Goal: Task Accomplishment & Management: Use online tool/utility

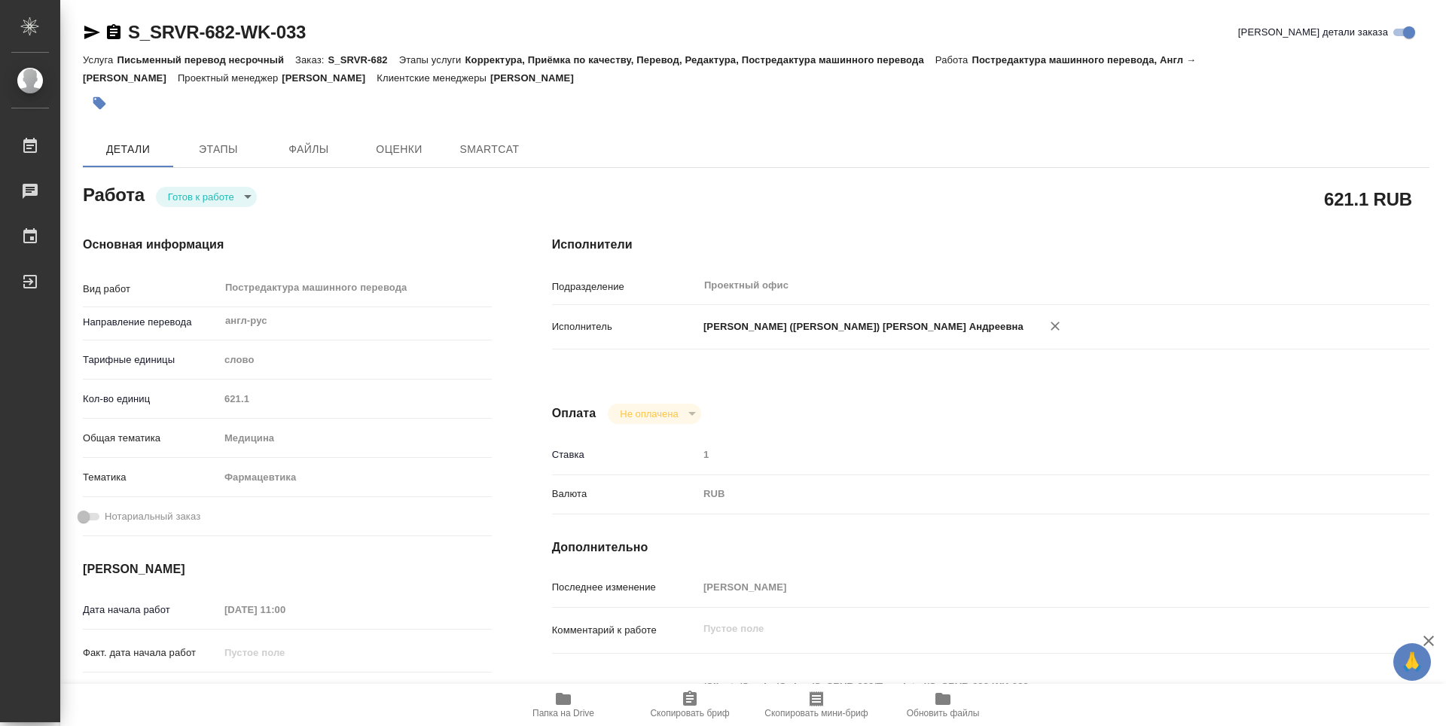
type textarea "x"
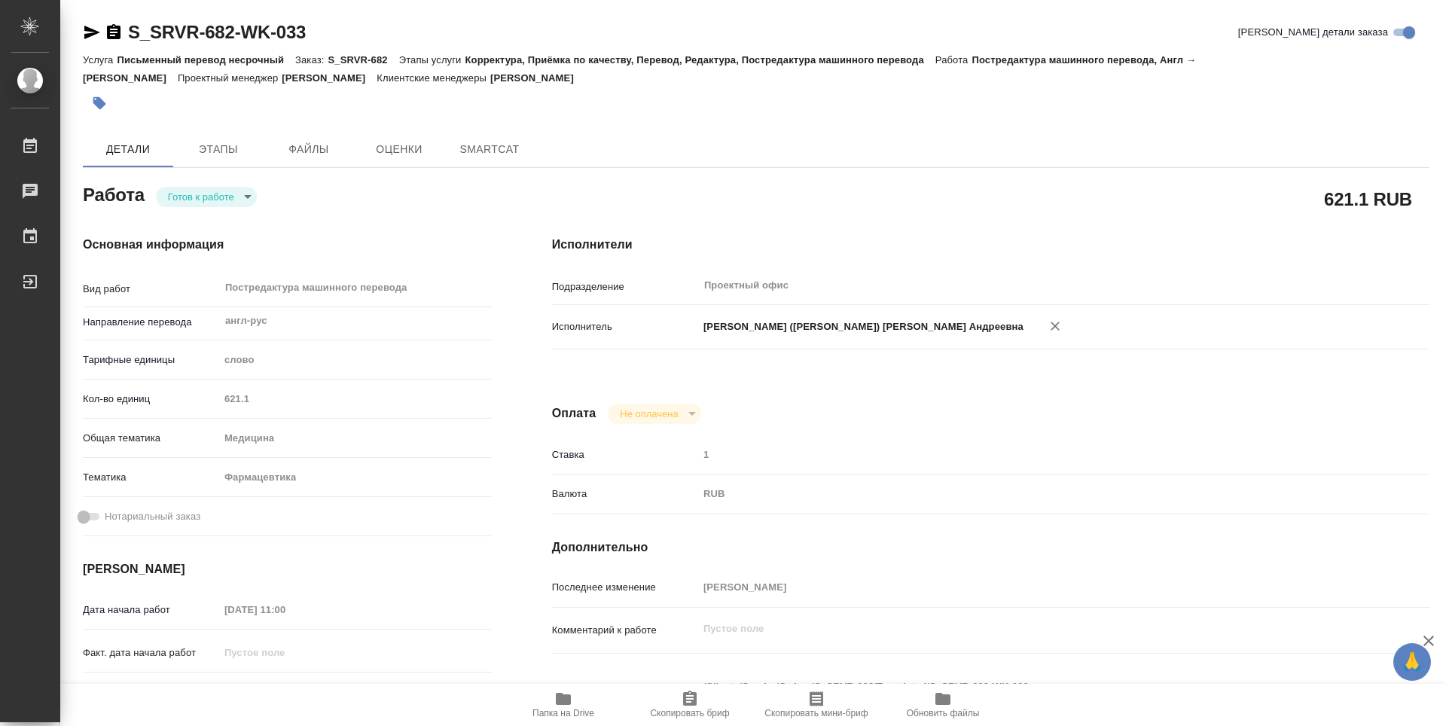
type textarea "x"
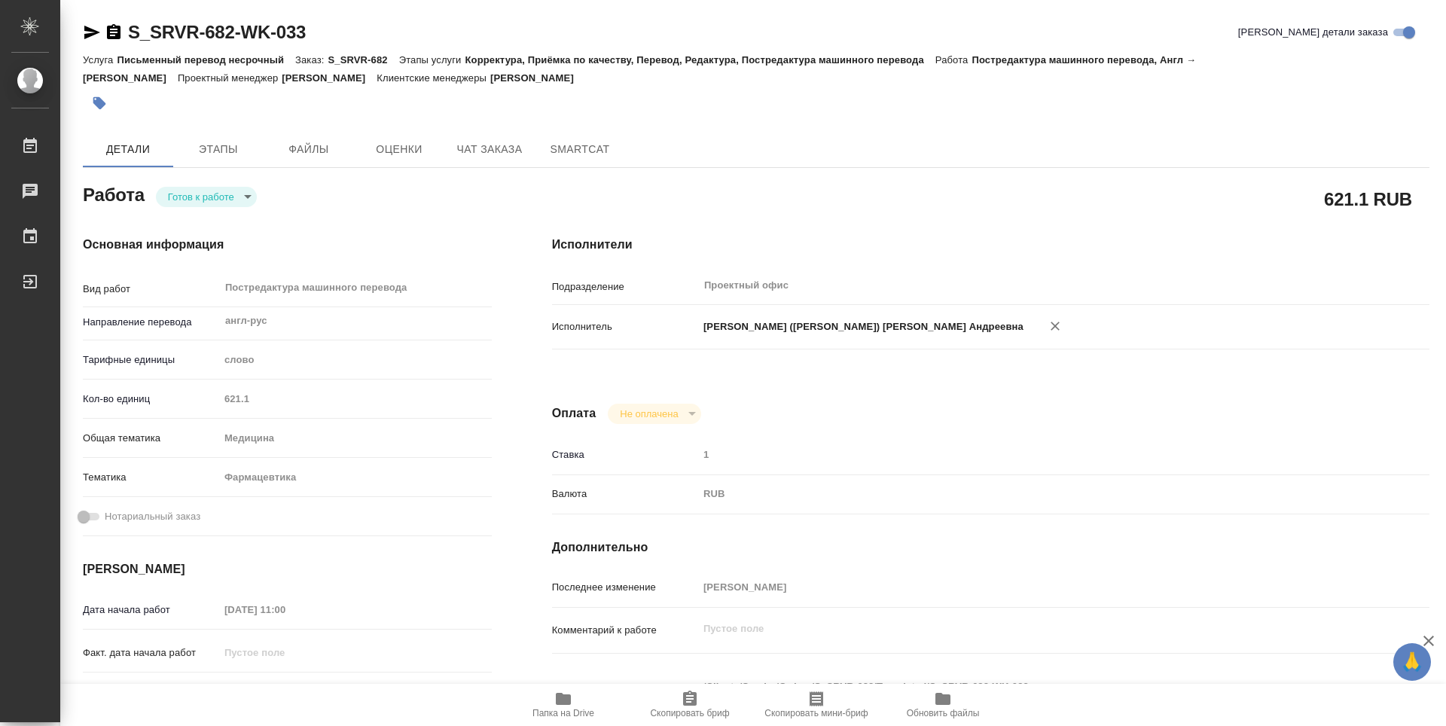
type textarea "x"
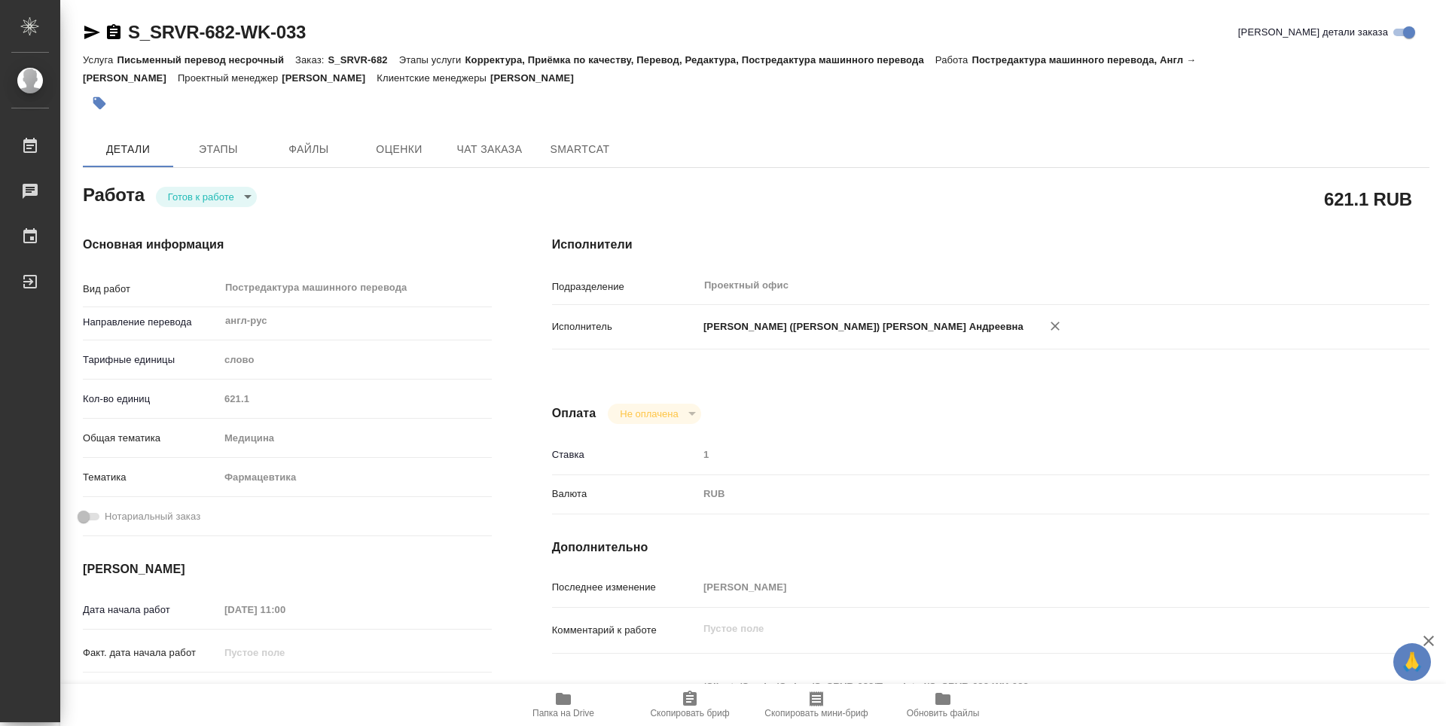
type textarea "x"
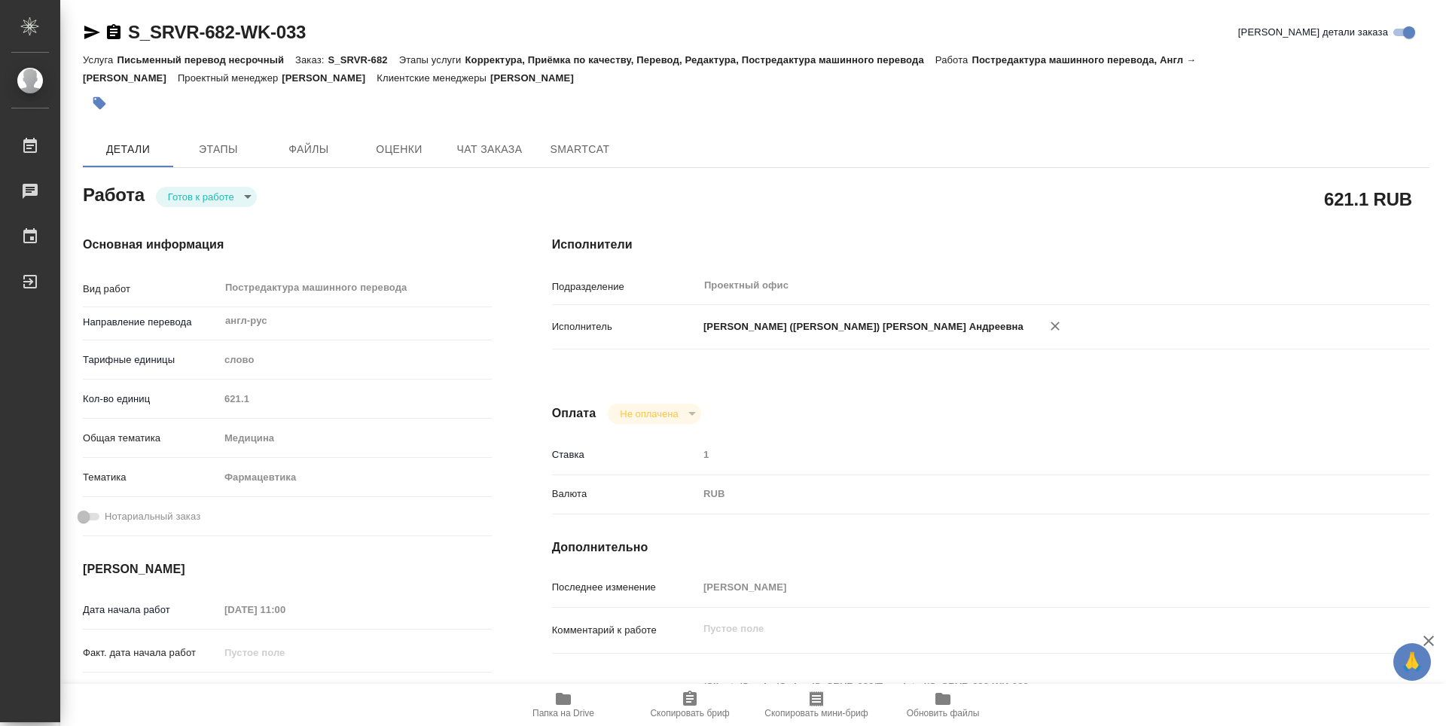
click at [585, 702] on span "Папка на Drive" at bounding box center [563, 704] width 108 height 29
click at [238, 200] on body "🙏 .cls-1 fill:#fff; AWATERA Vasileva Alexandra Работы 0 Чаты График Выйти S_SRV…" at bounding box center [723, 363] width 1446 height 726
click at [228, 222] on li "Выполнен" at bounding box center [206, 222] width 101 height 26
type textarea "x"
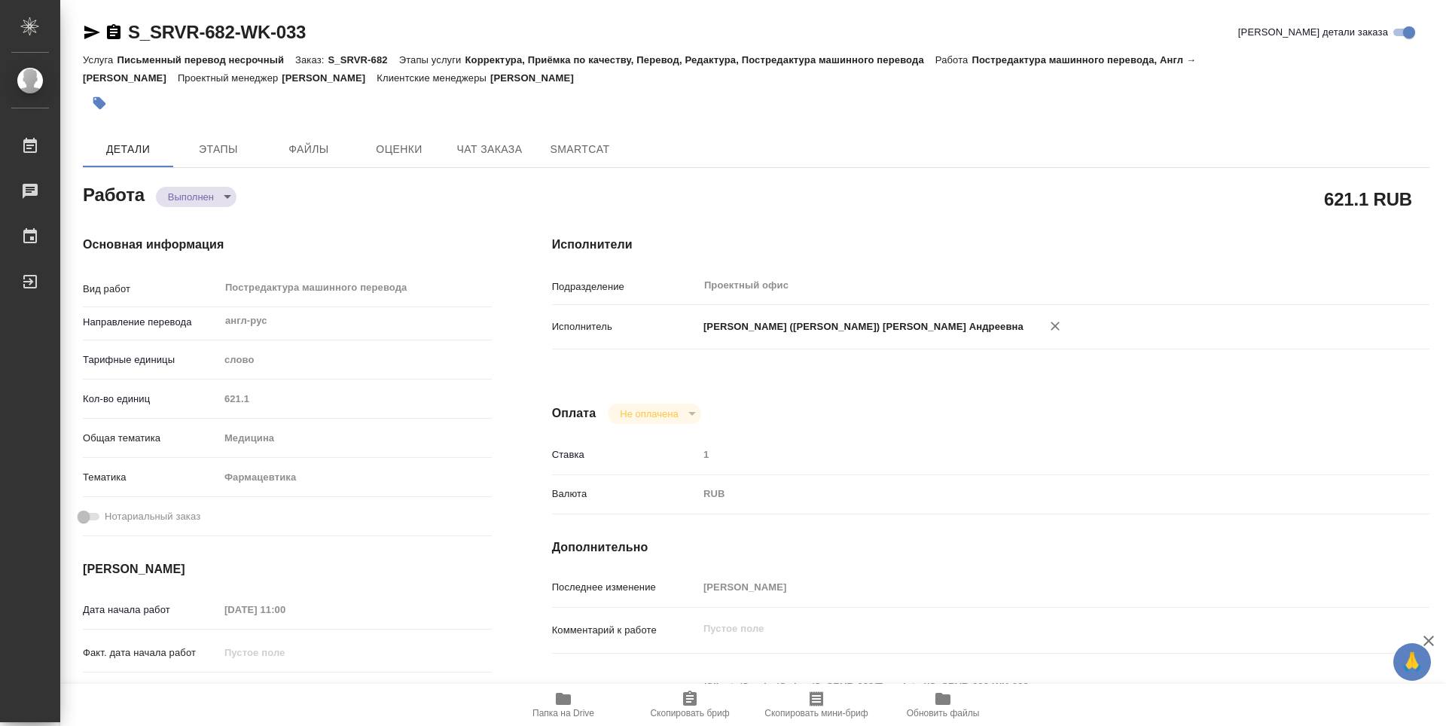
type textarea "x"
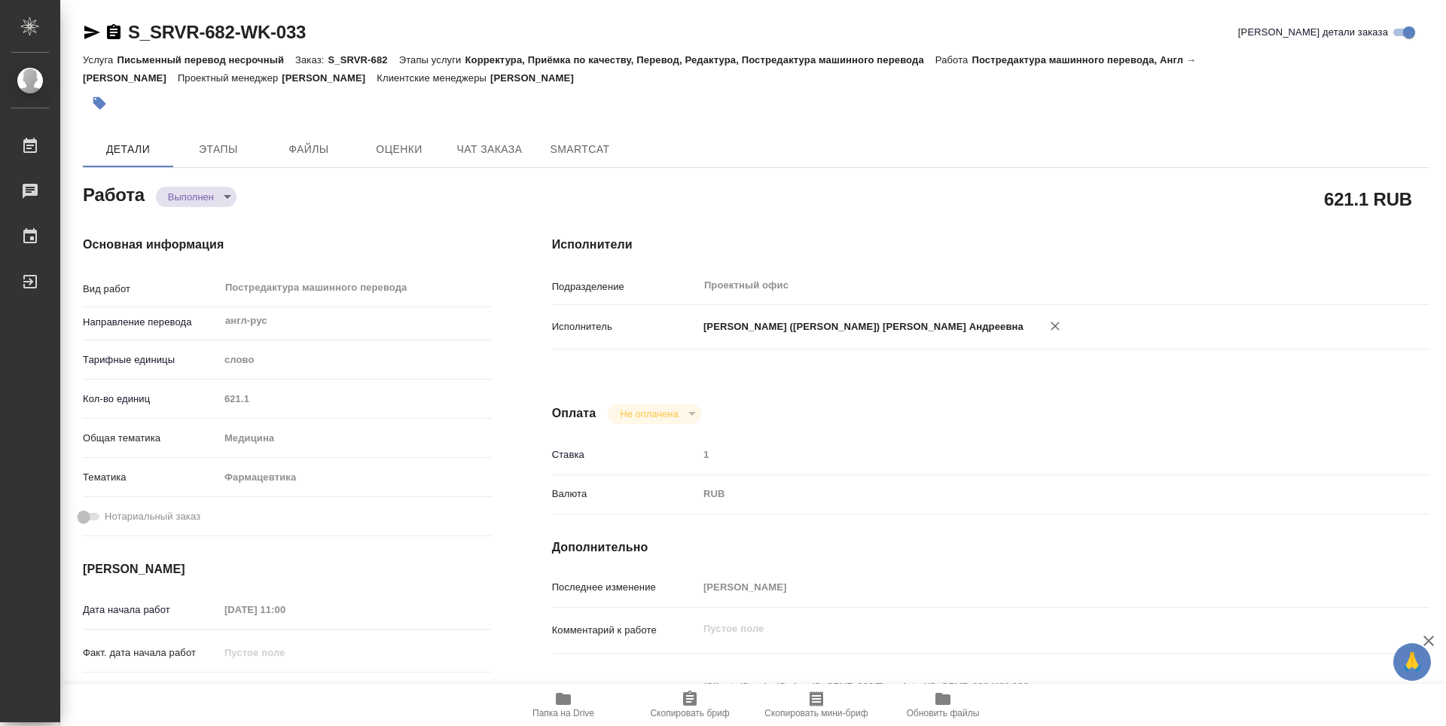
type textarea "x"
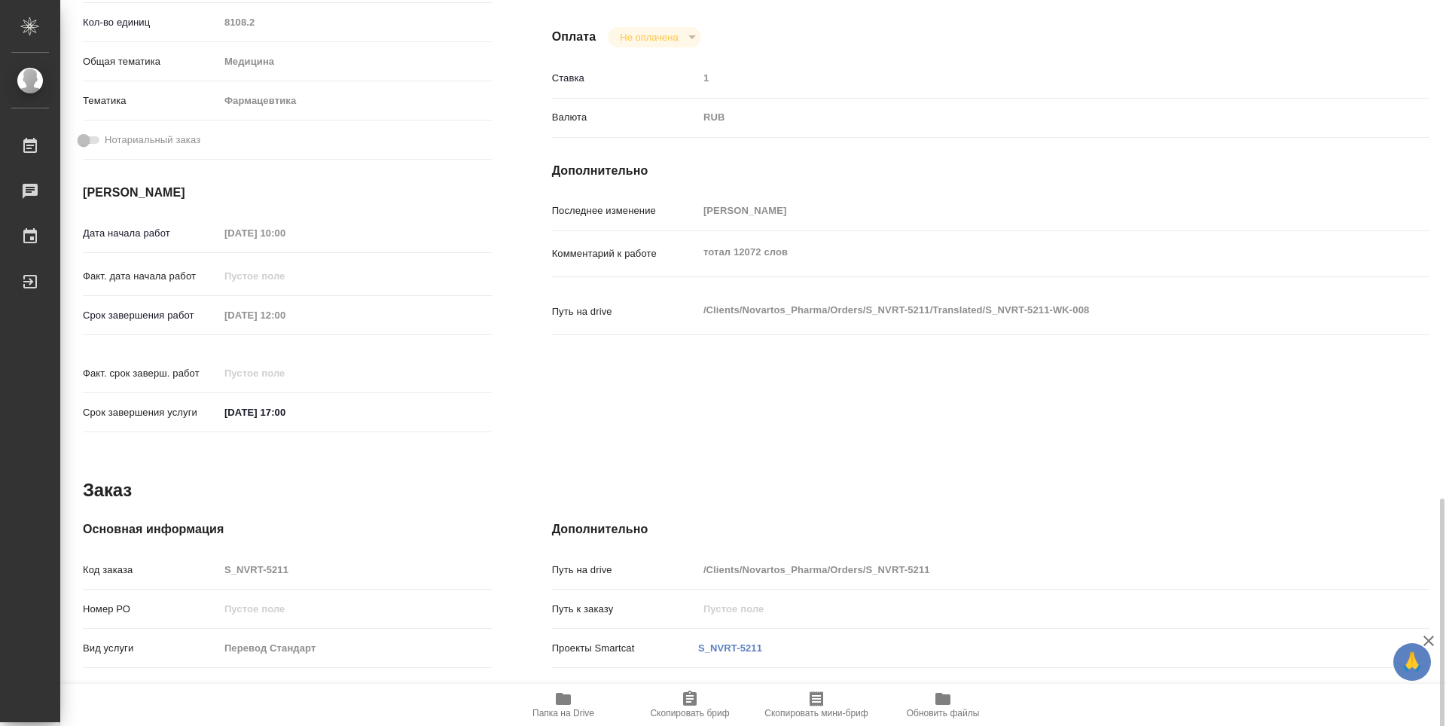
scroll to position [559, 0]
